Goal: Information Seeking & Learning: Learn about a topic

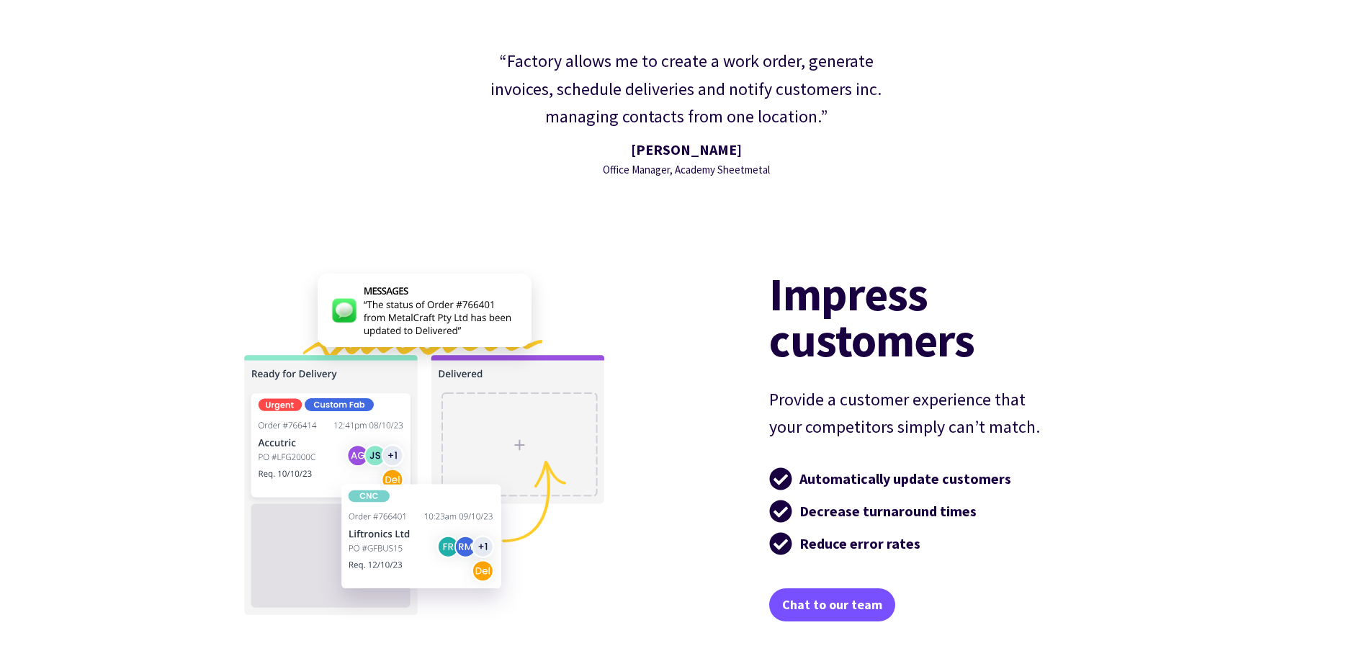
scroll to position [2809, 0]
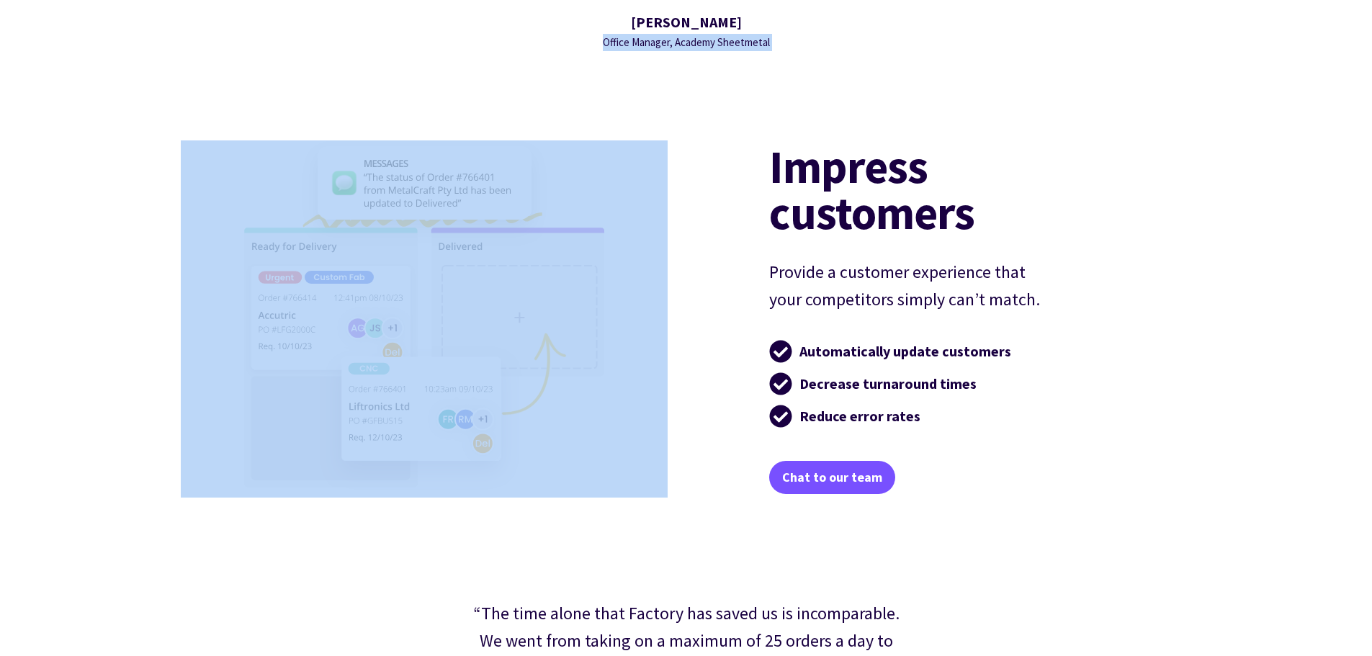
drag, startPoint x: 1, startPoint y: 111, endPoint x: 5, endPoint y: 280, distance: 169.3
click at [5, 280] on div "Skip to content Features Customers Roadmap Changelog Help Blog Sign in Toggle M…" at bounding box center [686, 355] width 1372 height 6329
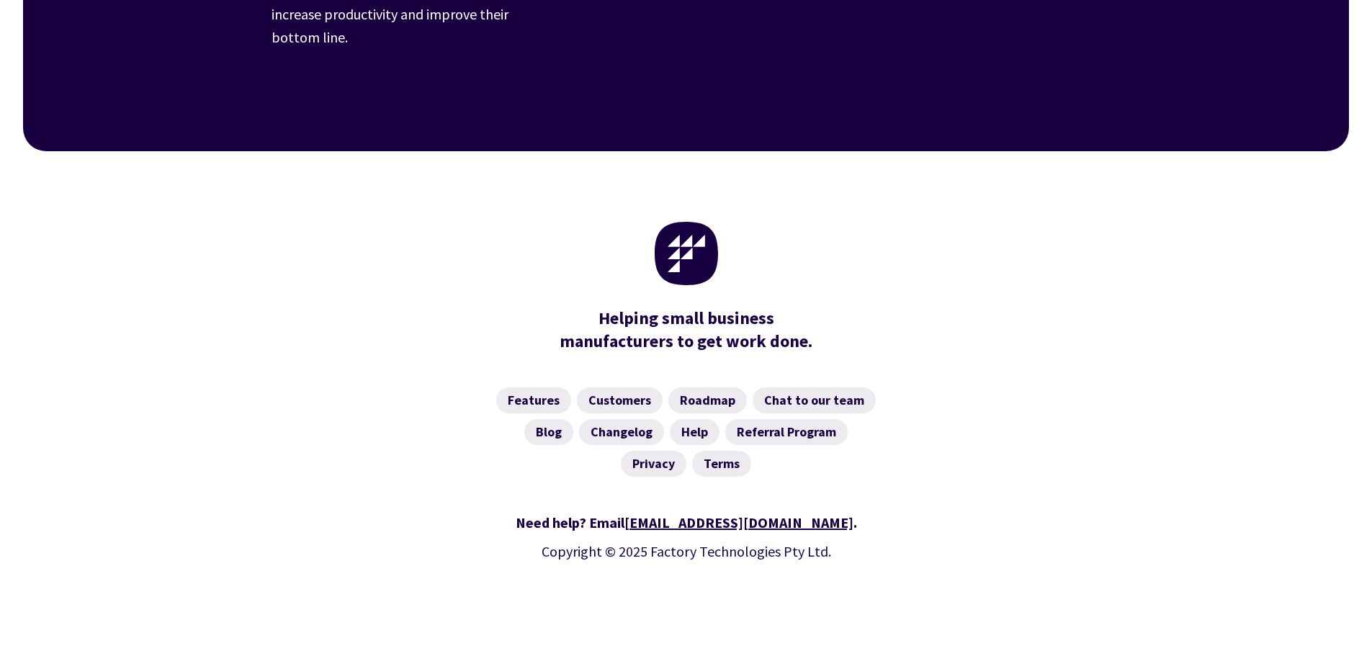
scroll to position [5673, 0]
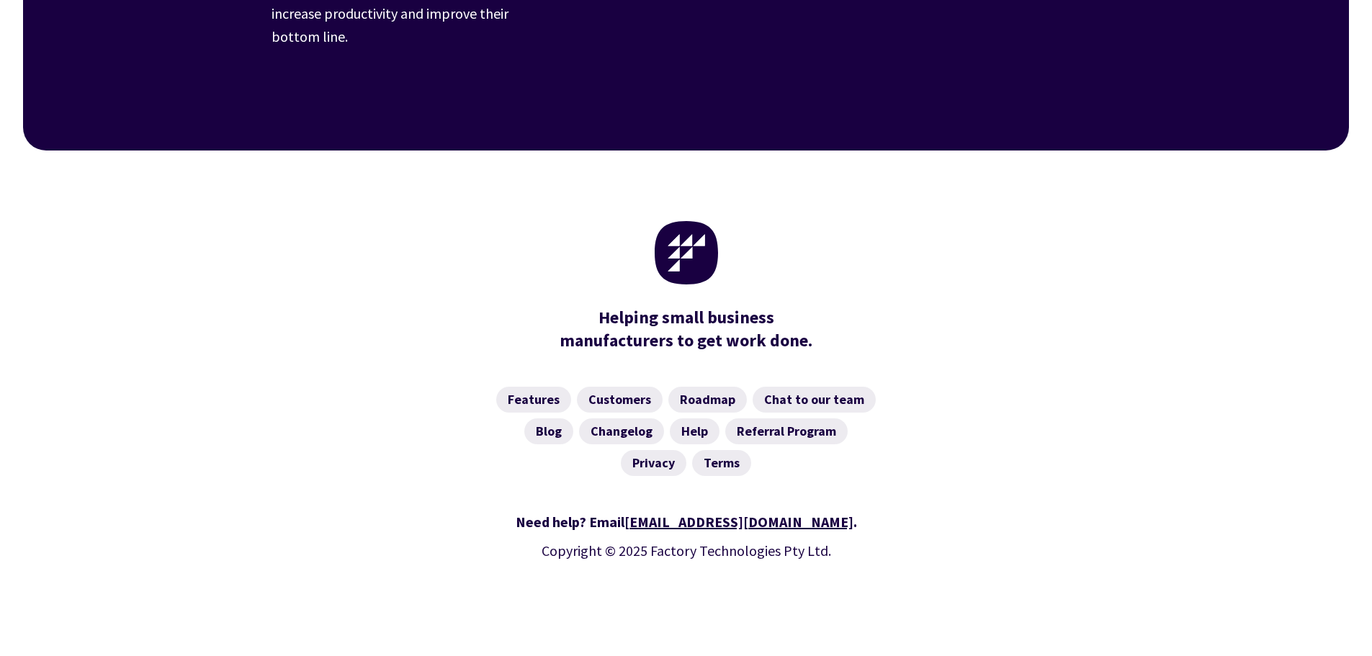
click at [572, 580] on div "Need help? Email [EMAIL_ADDRESS][DOMAIN_NAME] . Copyright © 2025 Factory Techno…" at bounding box center [687, 563] width 830 height 140
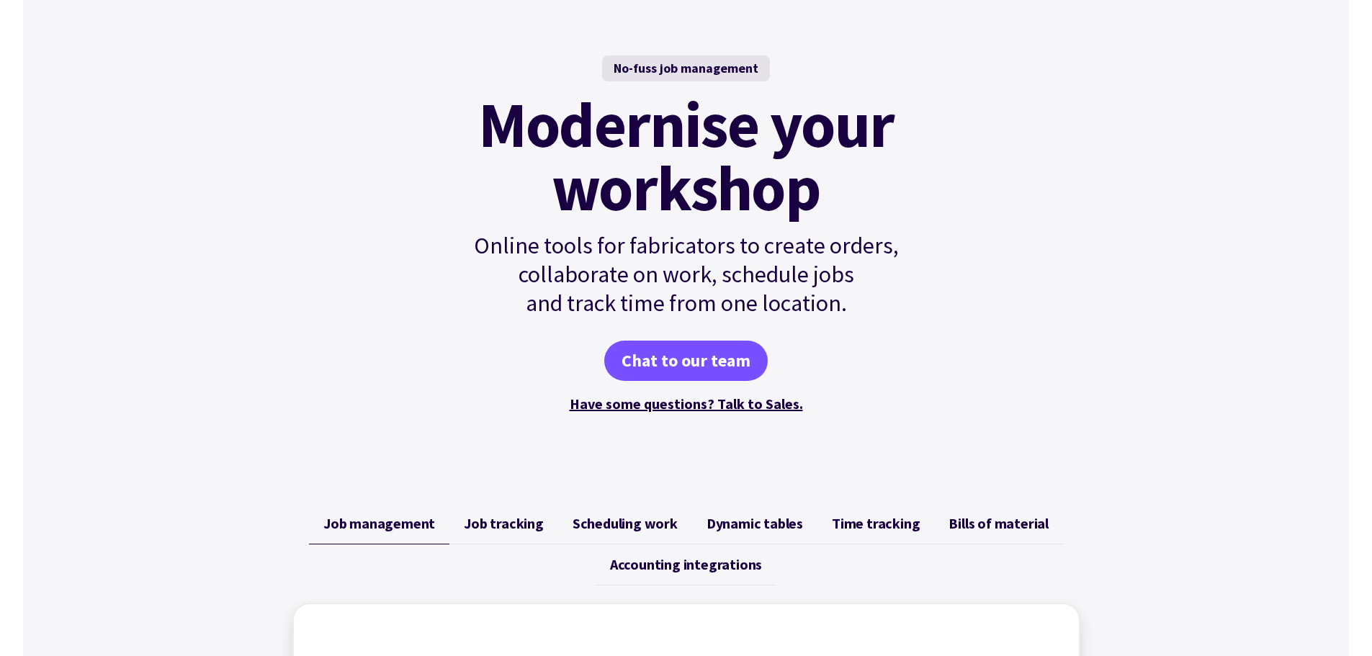
scroll to position [0, 0]
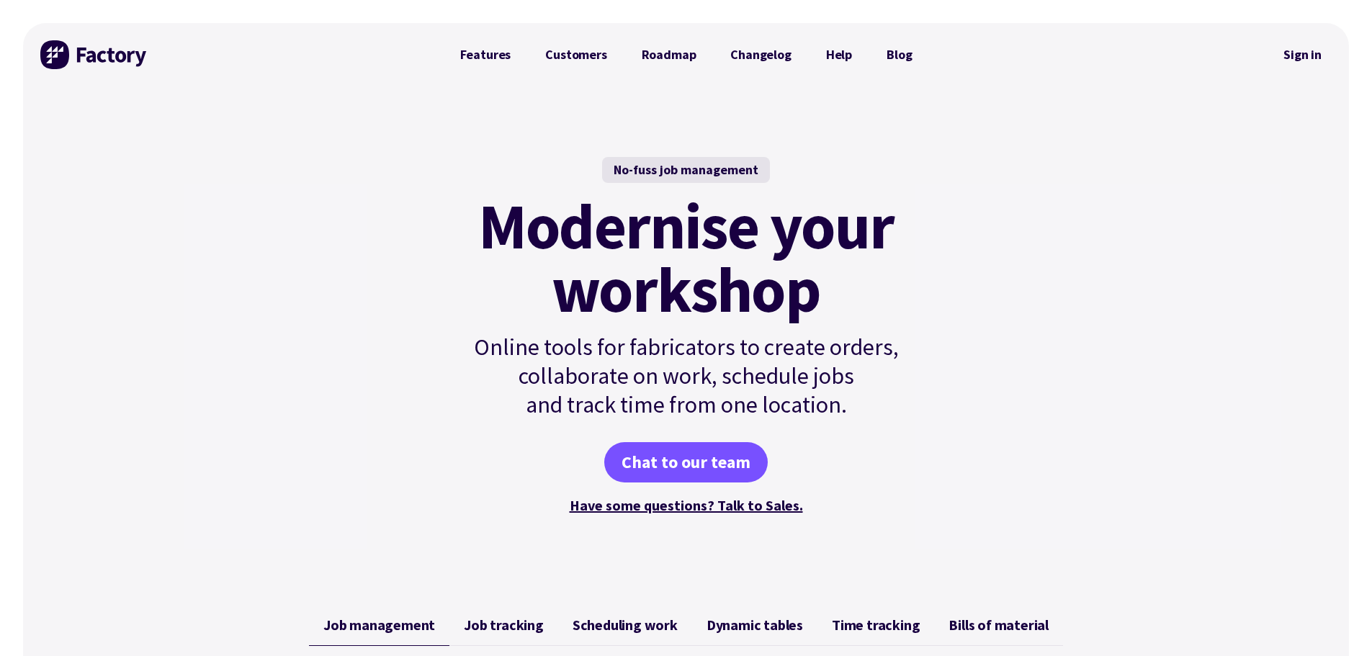
click at [493, 71] on div "Features Customers Roadmap Changelog Help Blog" at bounding box center [686, 54] width 487 height 63
click at [559, 55] on link "Customers" at bounding box center [576, 54] width 96 height 29
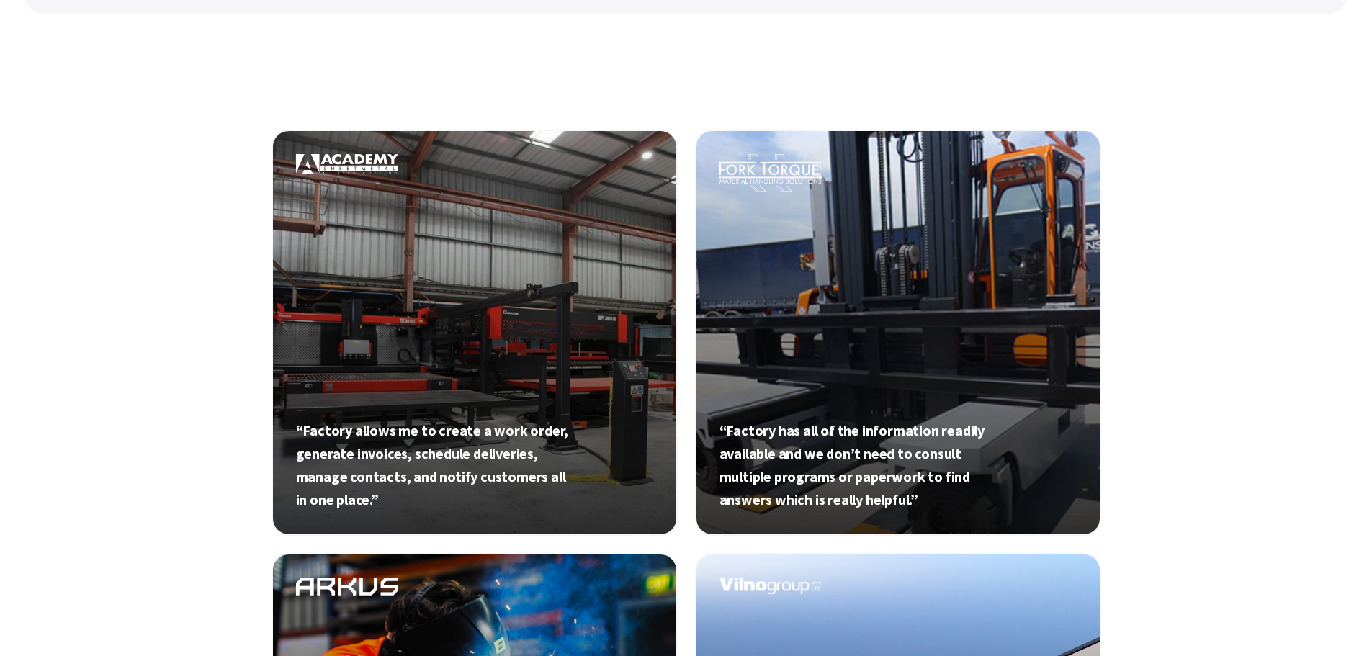
scroll to position [504, 0]
